Goal: Task Accomplishment & Management: Use online tool/utility

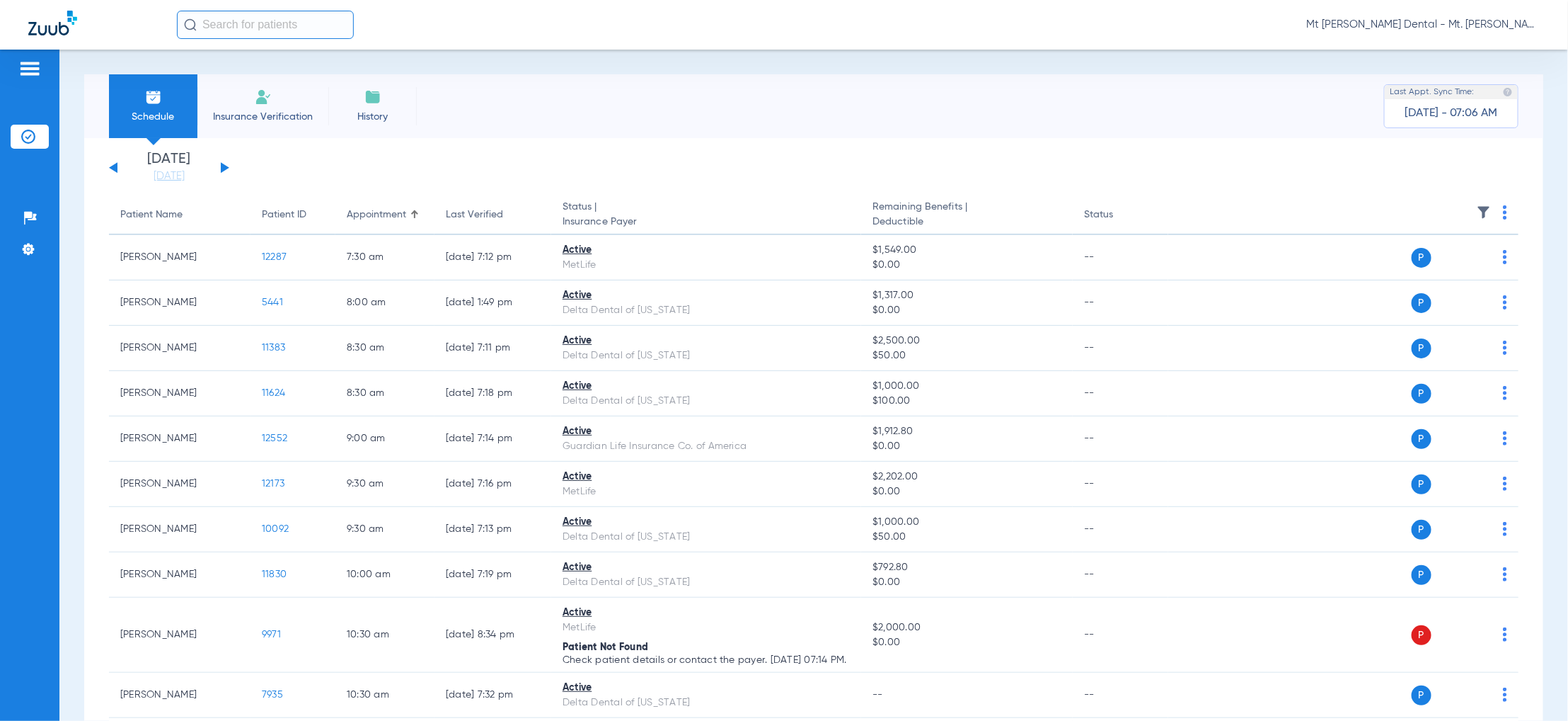
click at [228, 169] on div "[DATE] [DATE] [DATE] [DATE] [DATE] [DATE] [DATE] [DATE] [DATE] [DATE] [DATE] [D…" at bounding box center [169, 167] width 120 height 32
click at [220, 166] on button at bounding box center [224, 167] width 9 height 11
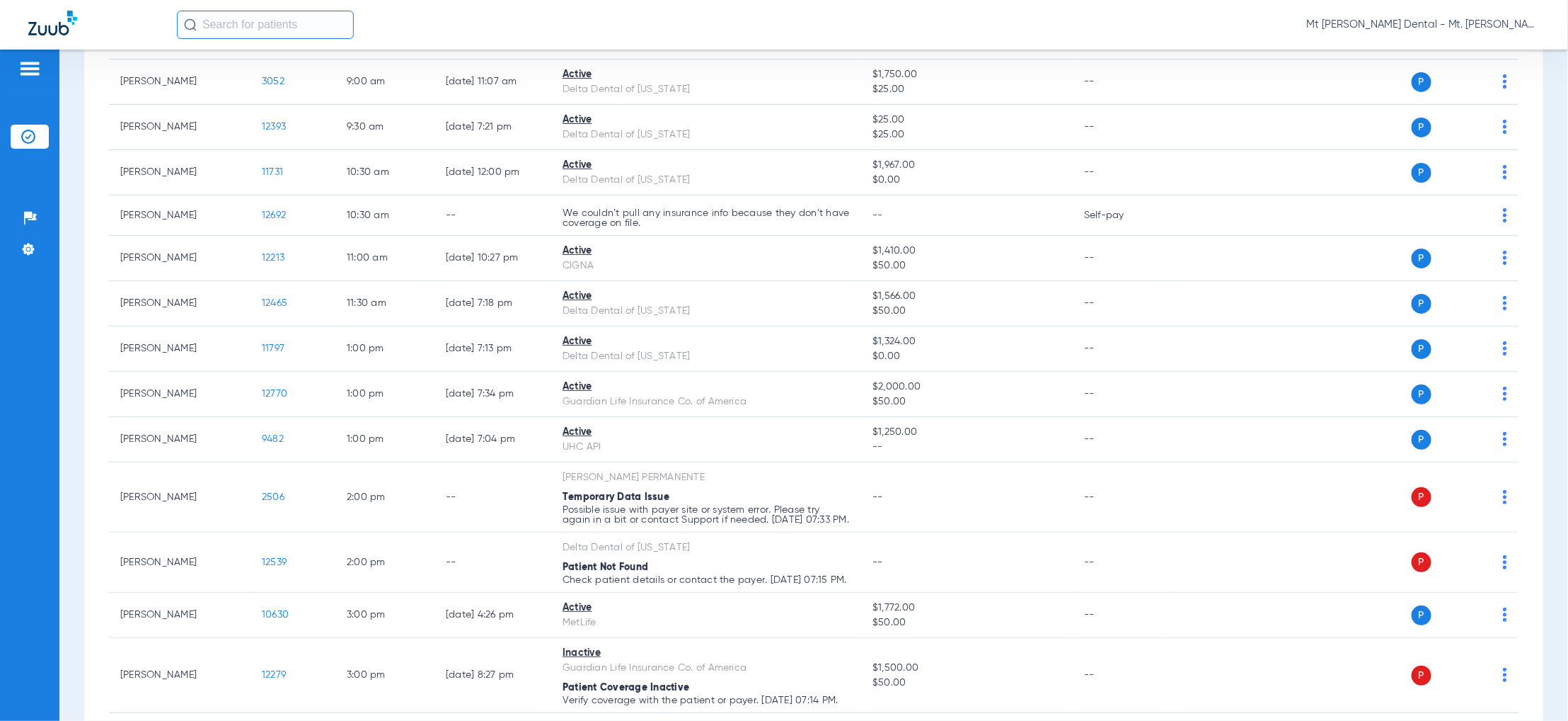
scroll to position [95, 0]
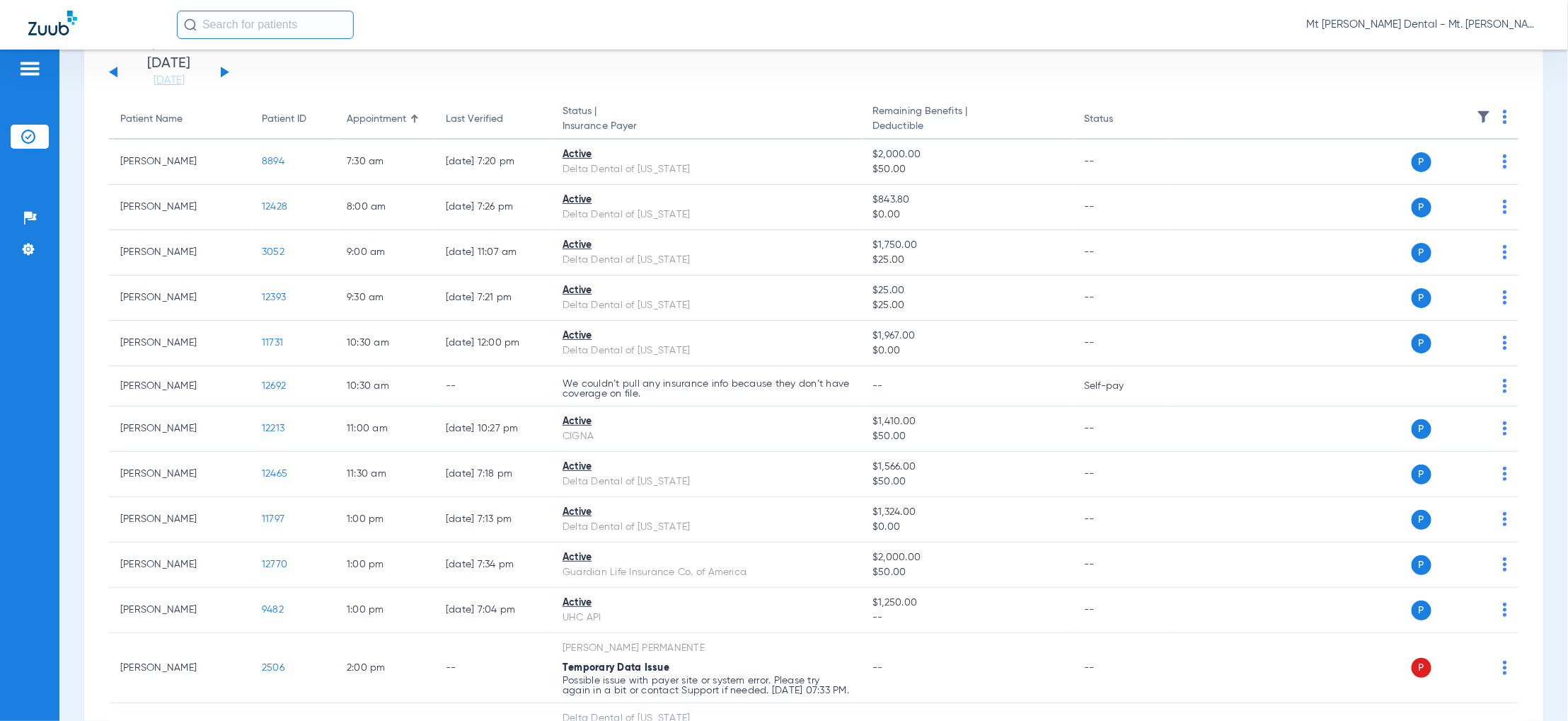
click at [116, 73] on button at bounding box center [113, 72] width 9 height 11
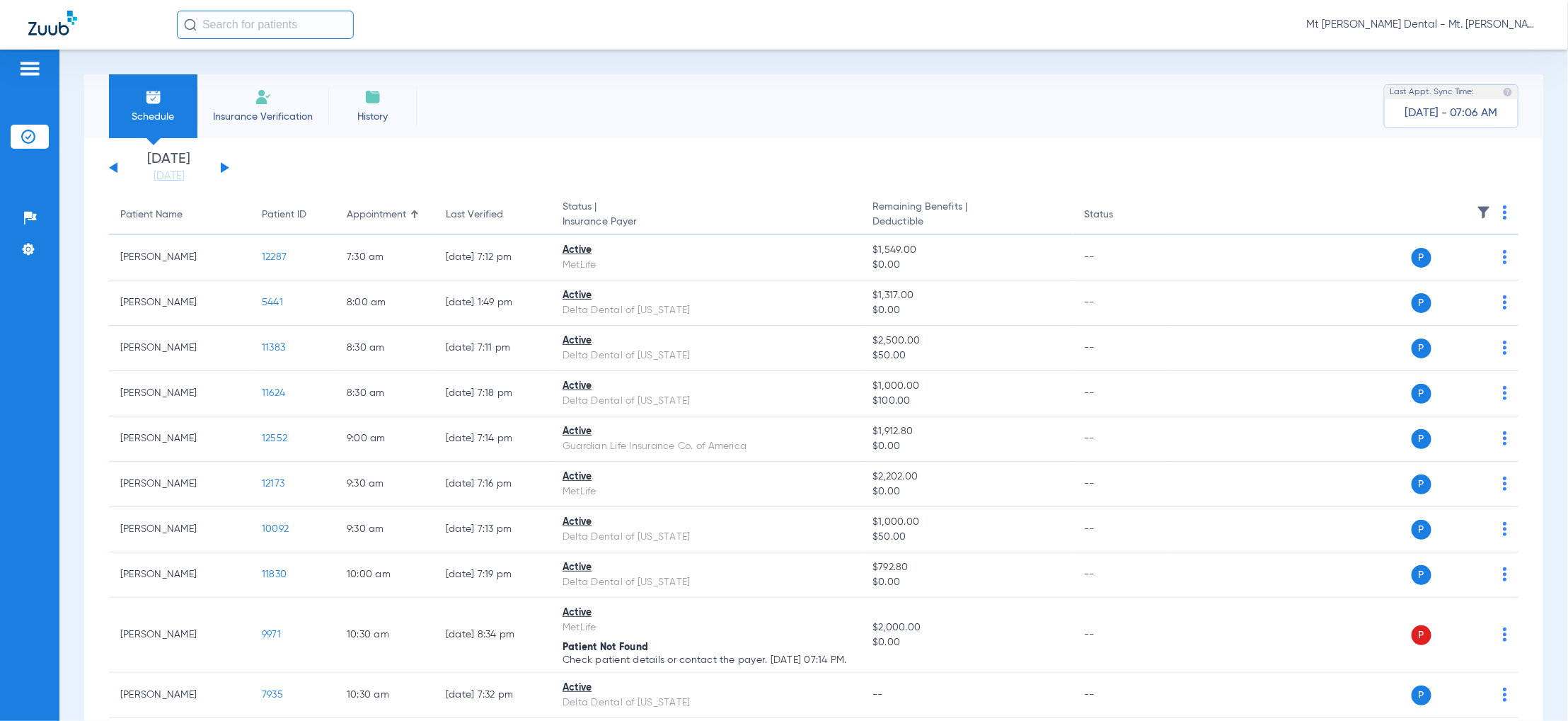
click at [219, 165] on div "[DATE] [DATE] [DATE] [DATE] [DATE] [DATE] [DATE] [DATE] [DATE] [DATE] [DATE] [D…" at bounding box center [169, 167] width 120 height 32
click at [223, 162] on div "[DATE] [DATE] [DATE] [DATE] [DATE] [DATE] [DATE] [DATE] [DATE] [DATE] [DATE] [D…" at bounding box center [169, 167] width 120 height 32
click at [220, 167] on div "[DATE] [DATE] [DATE] [DATE] [DATE] [DATE] [DATE] [DATE] [DATE] [DATE] [DATE] [D…" at bounding box center [169, 167] width 120 height 32
click at [220, 162] on div "[DATE] [DATE] [DATE] [DATE] [DATE] [DATE] [DATE] [DATE] [DATE] [DATE] [DATE] [D…" at bounding box center [169, 167] width 120 height 32
click at [221, 170] on button at bounding box center [224, 167] width 9 height 11
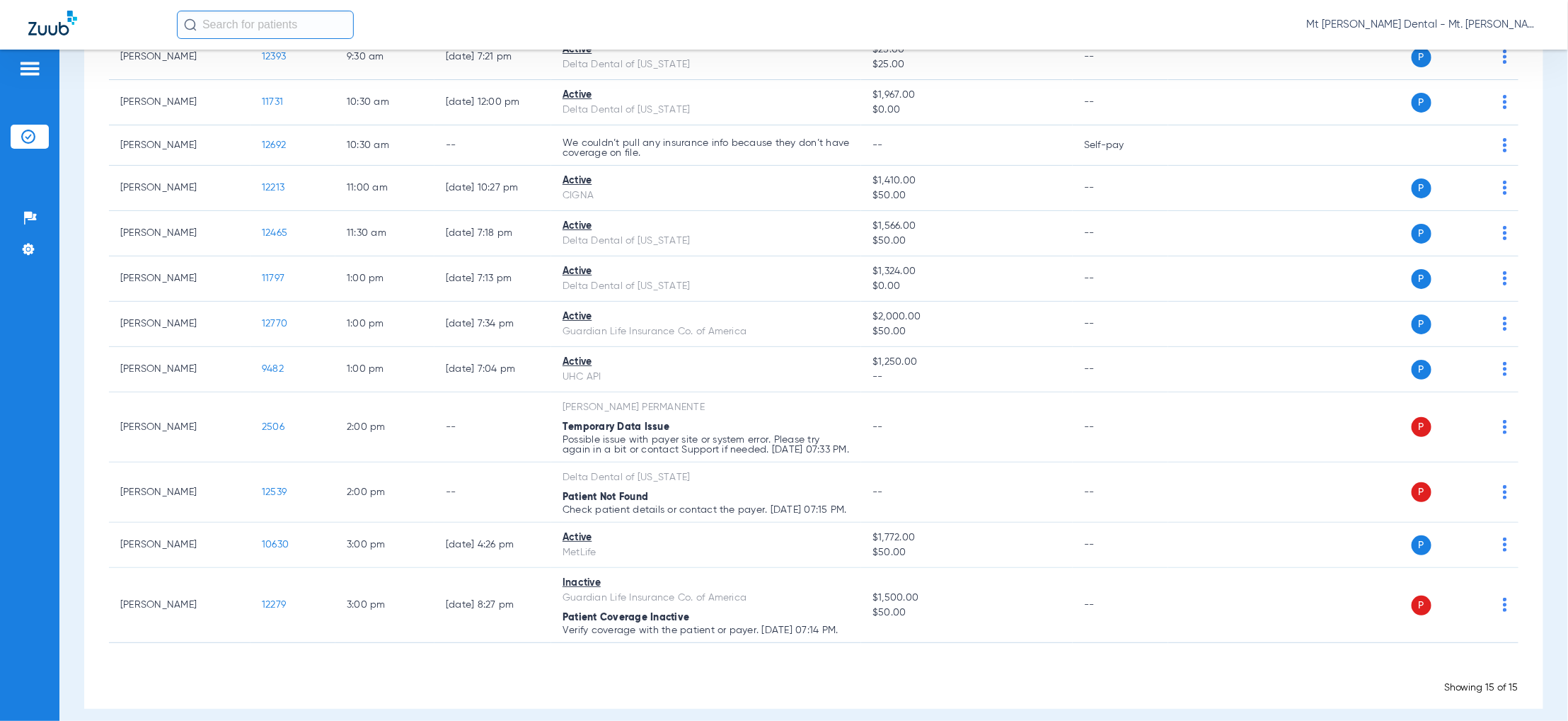
scroll to position [379, 0]
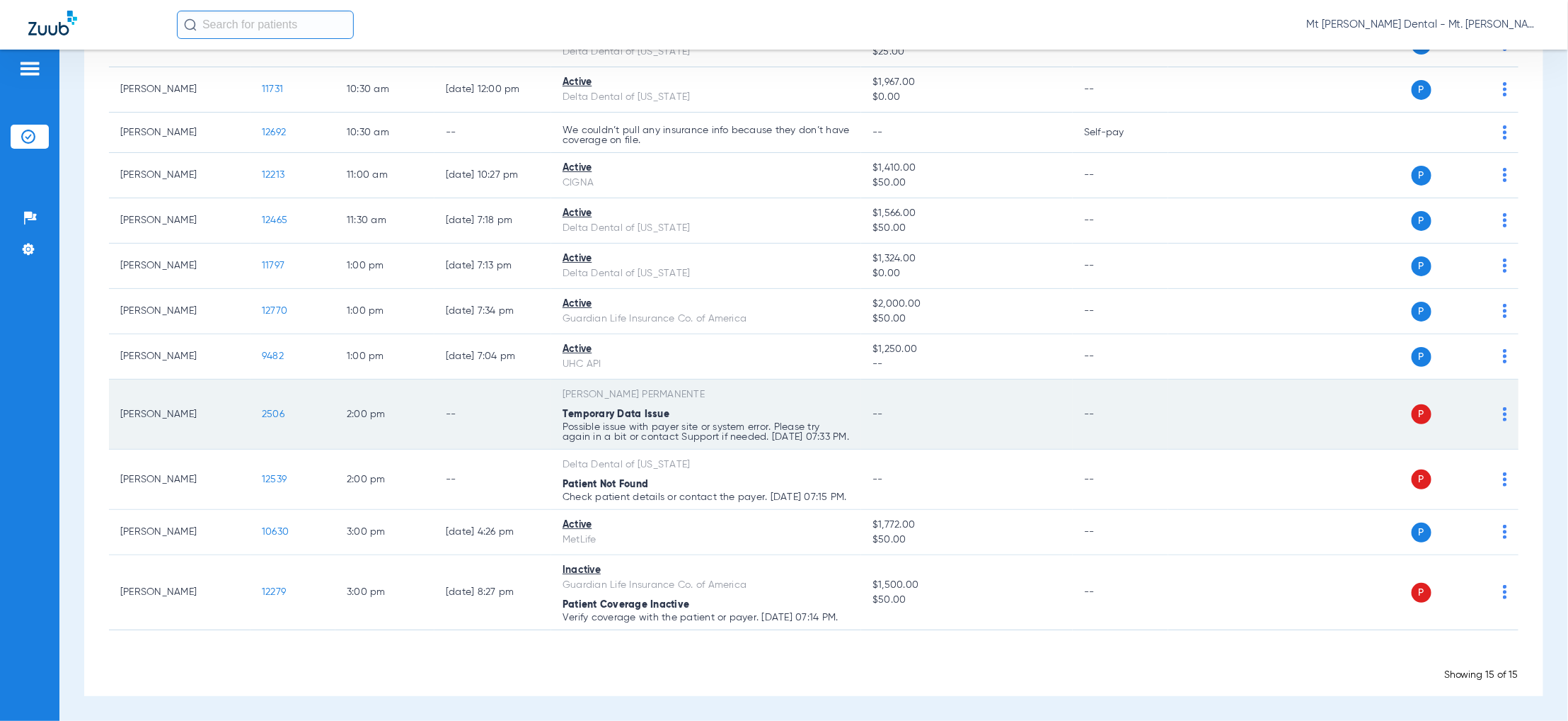
click at [1502, 407] on img at bounding box center [1504, 414] width 4 height 14
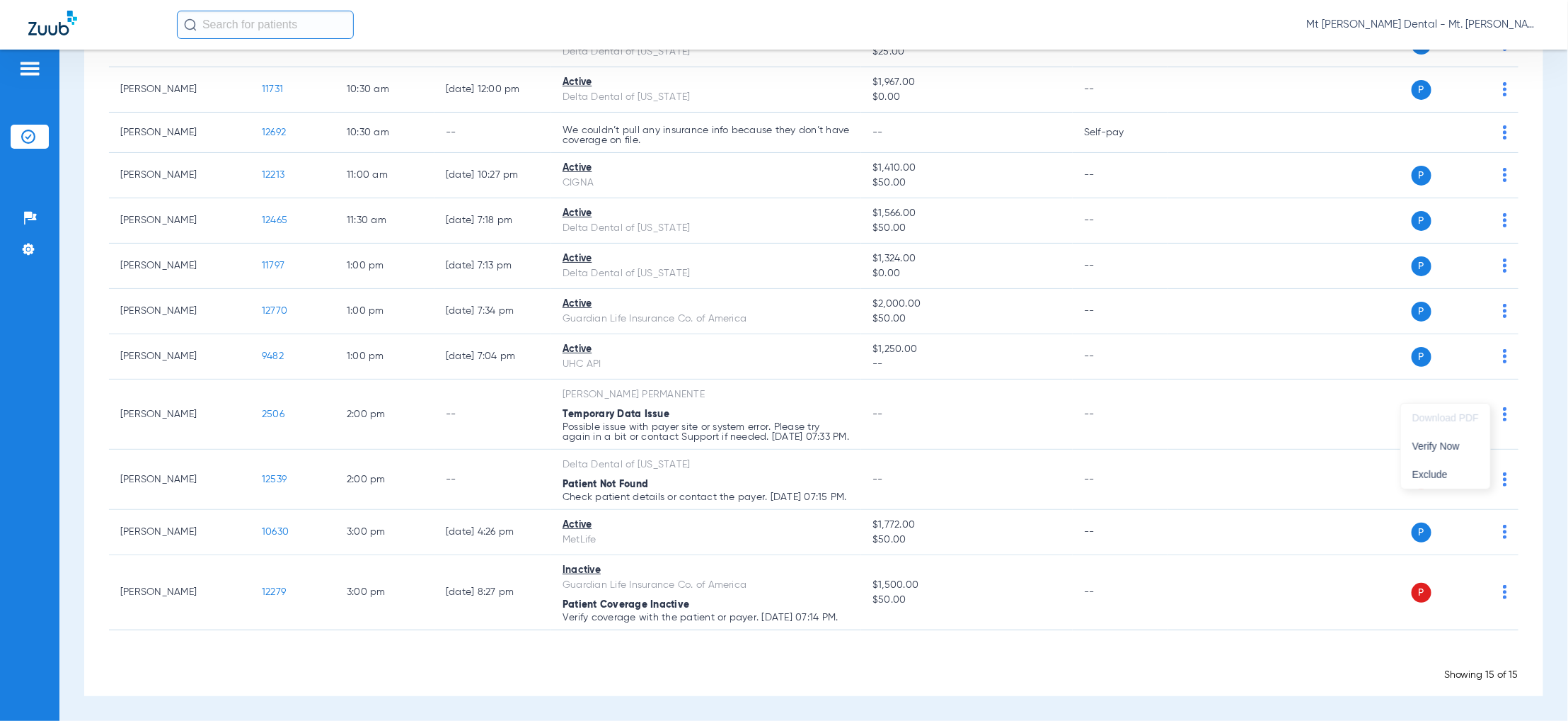
click at [1292, 388] on div at bounding box center [784, 360] width 1568 height 721
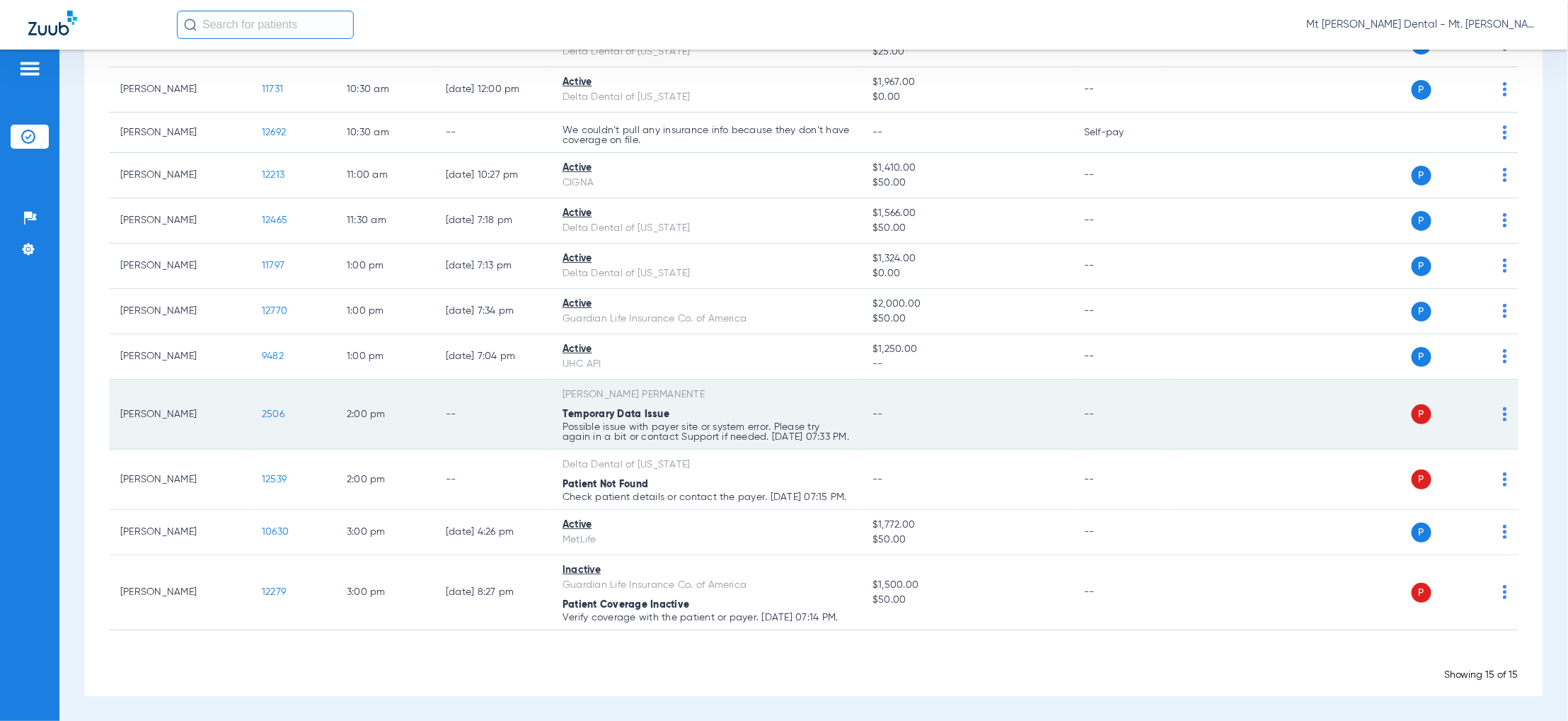
click at [275, 409] on span "2506" at bounding box center [273, 414] width 23 height 10
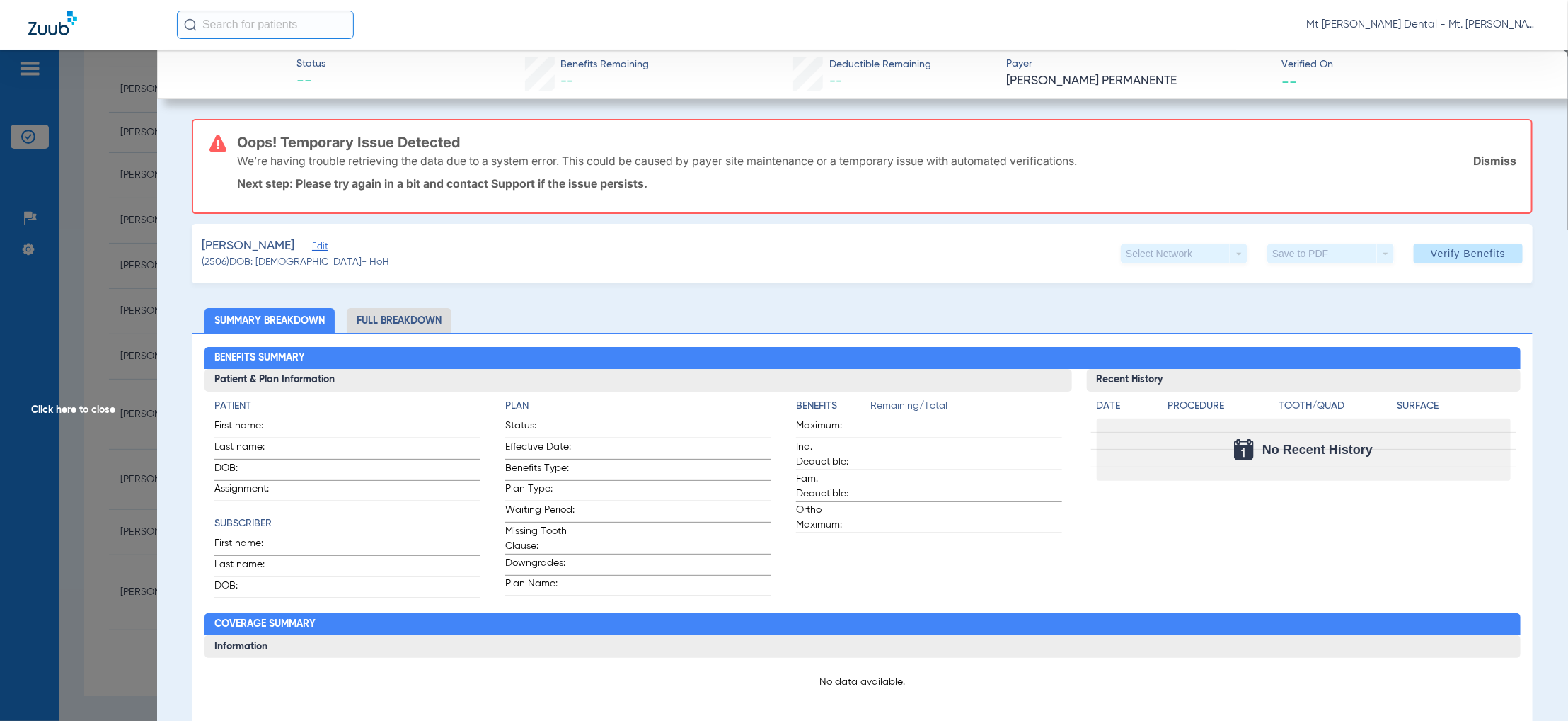
click at [1480, 158] on link "Dismiss" at bounding box center [1494, 160] width 43 height 14
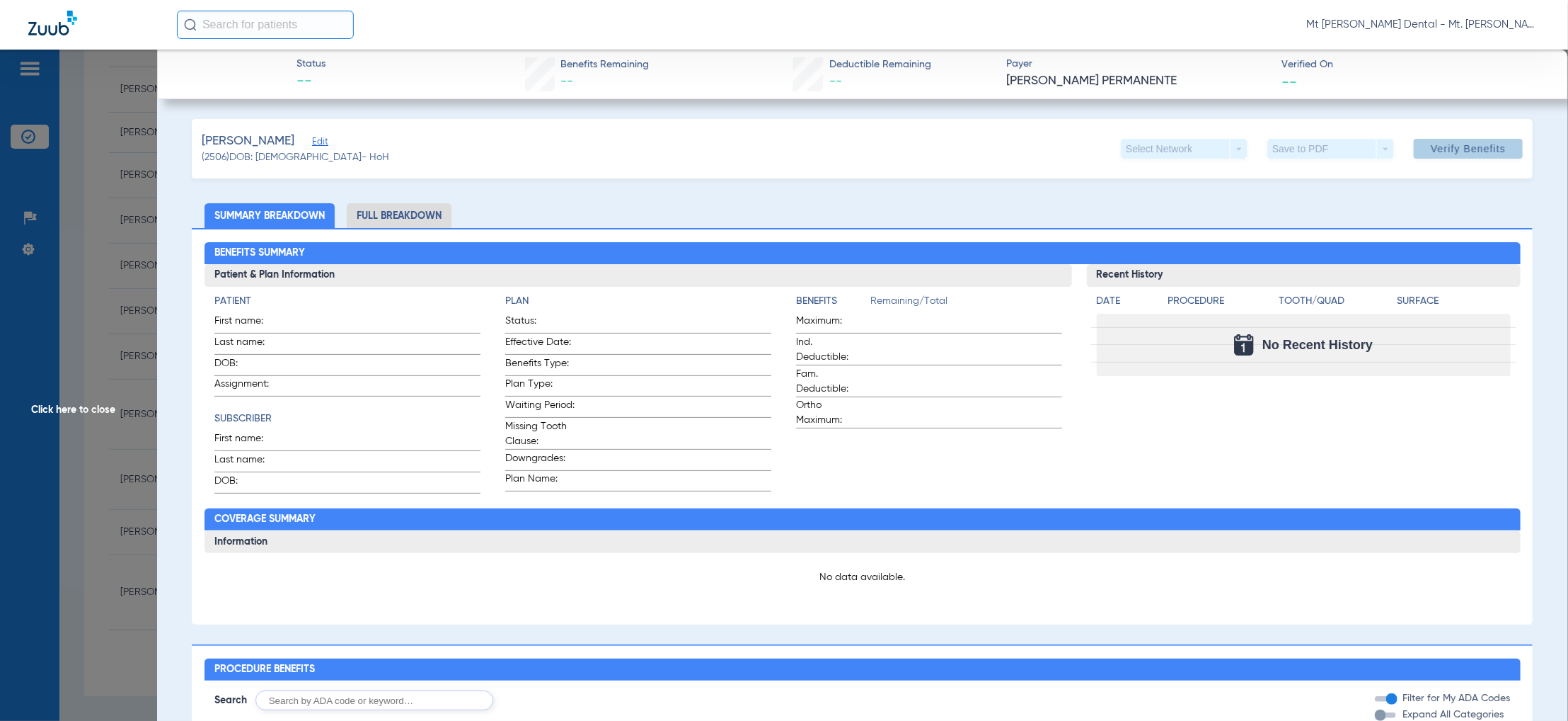
click at [1480, 158] on span at bounding box center [1468, 149] width 109 height 34
